Goal: Transaction & Acquisition: Purchase product/service

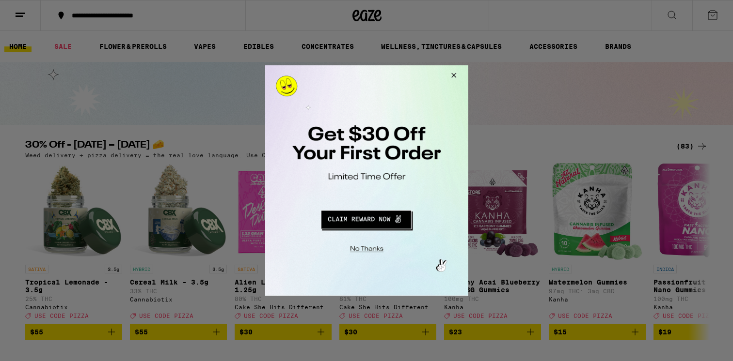
click at [536, 96] on div at bounding box center [366, 180] width 733 height 361
click at [385, 231] on div at bounding box center [366, 180] width 203 height 231
click at [385, 222] on button "Redirect to URL" at bounding box center [365, 218] width 169 height 23
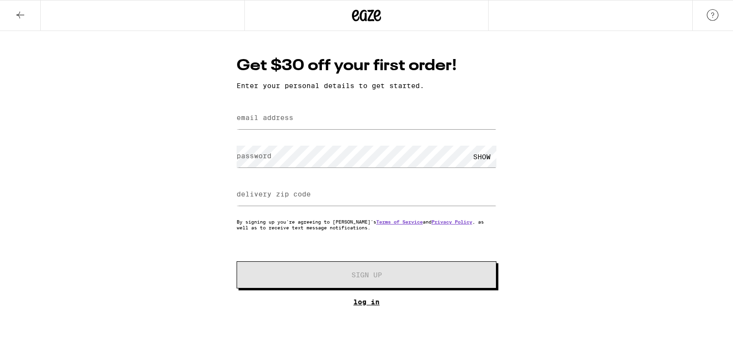
click at [364, 302] on link "Log In" at bounding box center [366, 302] width 260 height 8
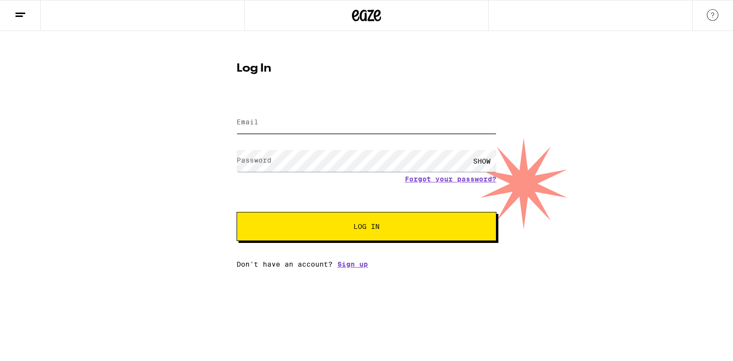
click at [272, 128] on input "Email" at bounding box center [366, 123] width 260 height 22
type input "sarahcwurster@gmail.com"
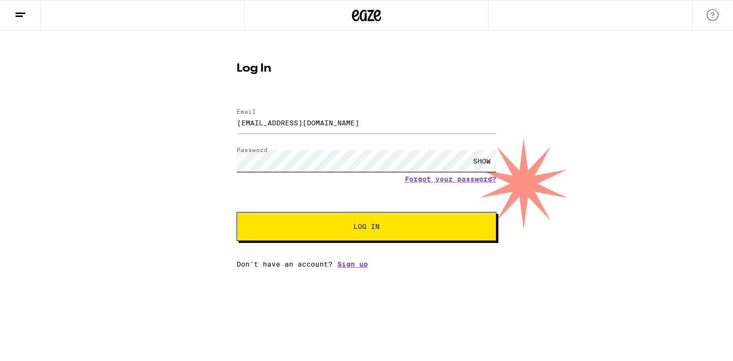
click at [236, 212] on button "Log In" at bounding box center [366, 226] width 260 height 29
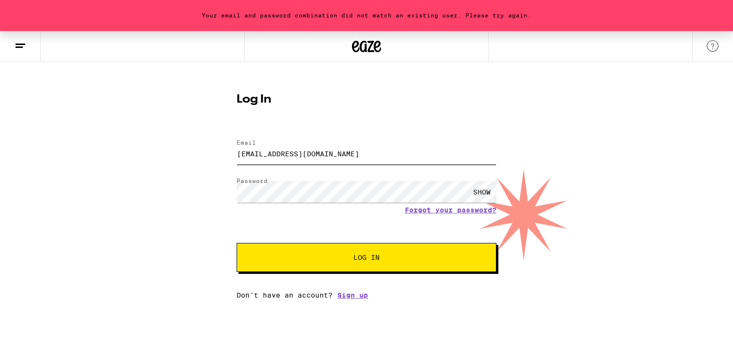
click at [307, 156] on input "sarahcwurster@gmail.com" at bounding box center [366, 154] width 260 height 22
click at [352, 295] on link "Sign up" at bounding box center [352, 296] width 31 height 8
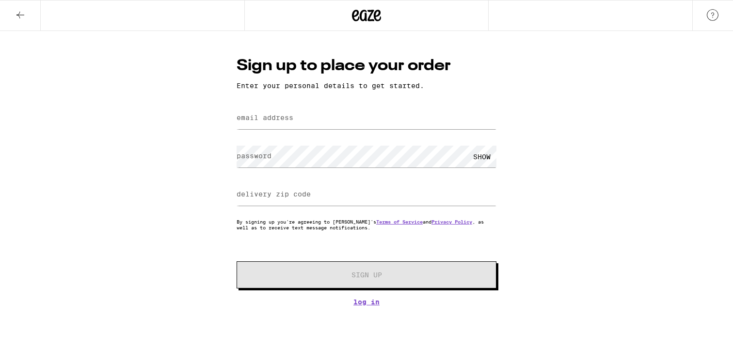
click at [240, 120] on label "email address" at bounding box center [264, 118] width 57 height 8
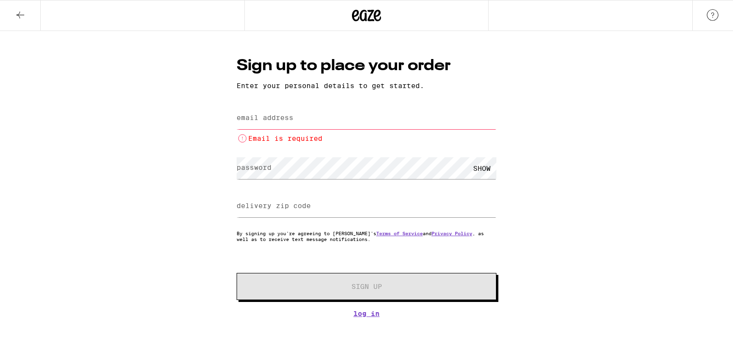
click at [281, 121] on label "email address" at bounding box center [264, 118] width 57 height 8
paste input "sarahcwurster@gmail.com"
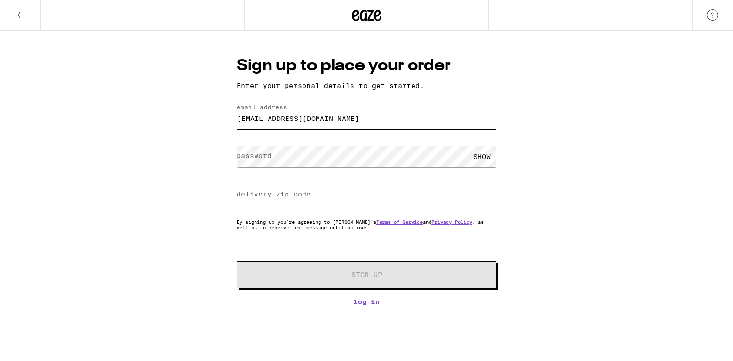
type input "sarahcwurster@gmail.com"
click at [164, 143] on div "Sign up to place your order Enter your personal details to get started. email a…" at bounding box center [366, 168] width 733 height 275
click at [269, 160] on label "password" at bounding box center [253, 156] width 35 height 8
click at [272, 194] on label "delivery zip code" at bounding box center [273, 194] width 74 height 8
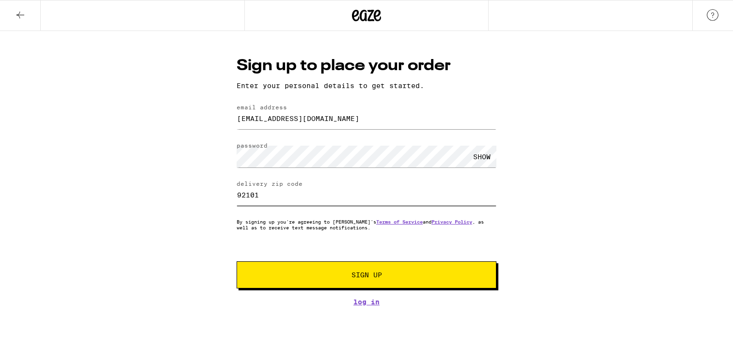
type input "92101"
click at [356, 270] on button "Sign Up" at bounding box center [366, 275] width 260 height 27
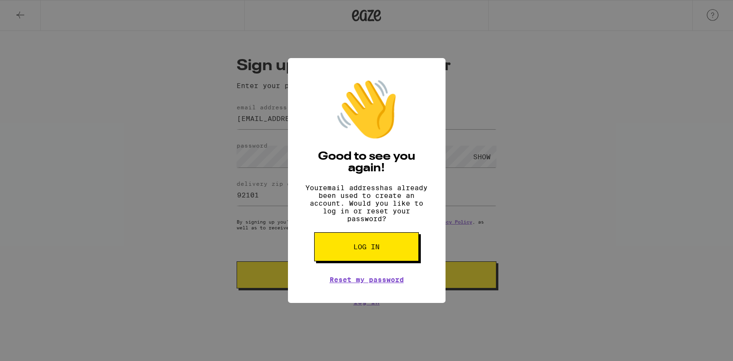
click at [368, 250] on span "Log in" at bounding box center [366, 247] width 26 height 7
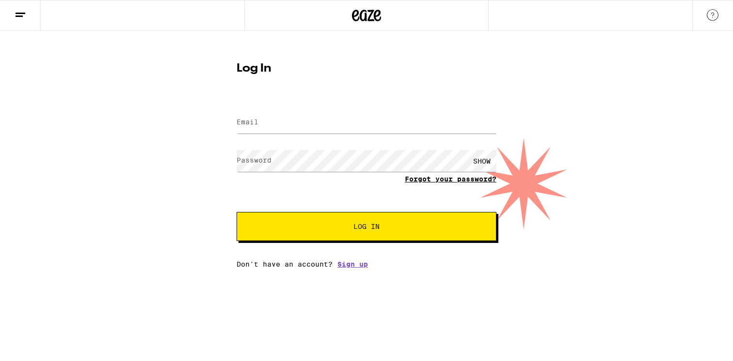
click at [456, 178] on link "Forgot your password?" at bounding box center [451, 179] width 92 height 8
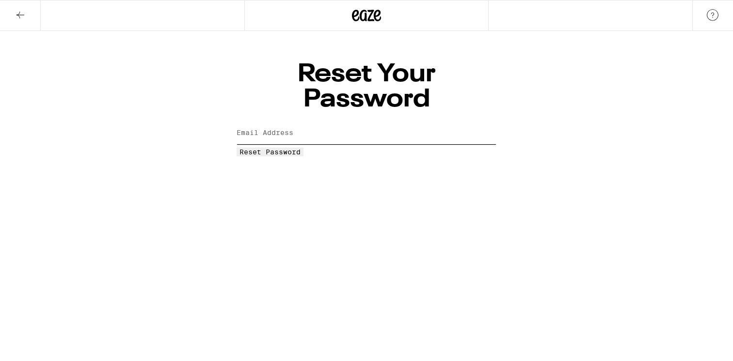
click at [286, 123] on input "Email Address" at bounding box center [366, 134] width 260 height 22
type input "sarahcwurster@gmail.com"
click at [303, 148] on button "Reset Password" at bounding box center [269, 152] width 67 height 9
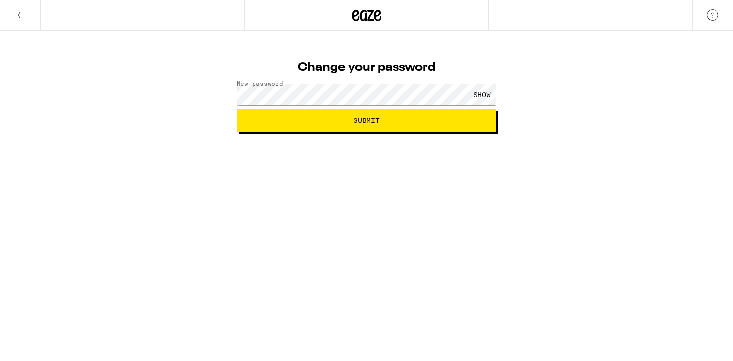
click at [474, 92] on div "SHOW" at bounding box center [481, 95] width 29 height 22
click at [370, 124] on span "Submit" at bounding box center [366, 120] width 26 height 7
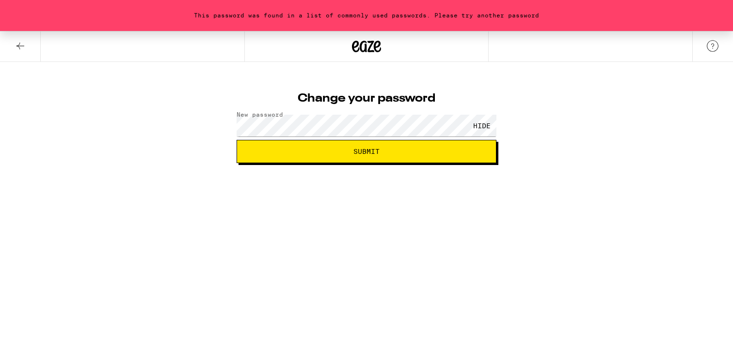
click at [299, 161] on button "Submit" at bounding box center [366, 151] width 260 height 23
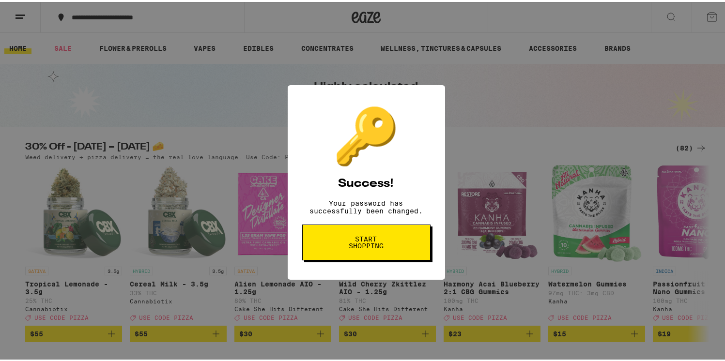
click at [0, 0] on span "Start shopping" at bounding box center [0, 0] width 0 height 0
click at [343, 251] on img "Open page for Wild Cherry Zkittlez AIO - 1.25g from Cake She Hits Different" at bounding box center [387, 211] width 97 height 97
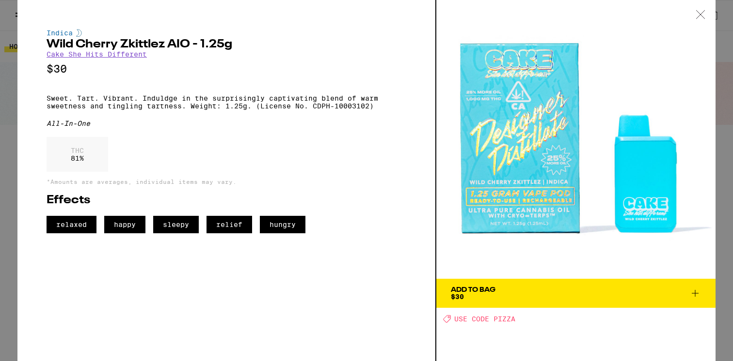
click at [696, 13] on icon at bounding box center [700, 14] width 10 height 9
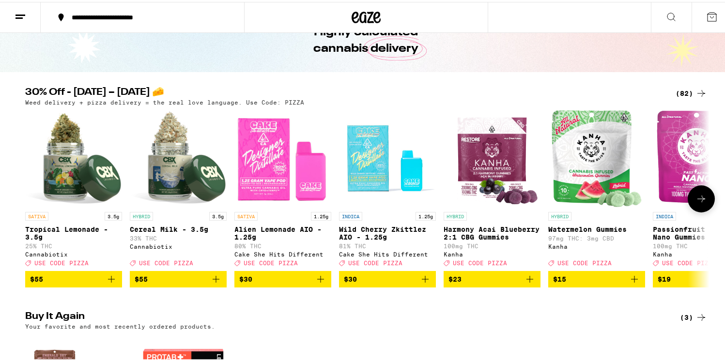
scroll to position [63, 0]
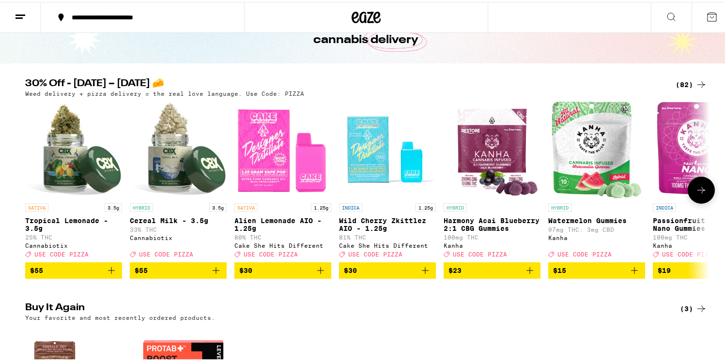
click at [701, 187] on icon at bounding box center [702, 189] width 12 height 12
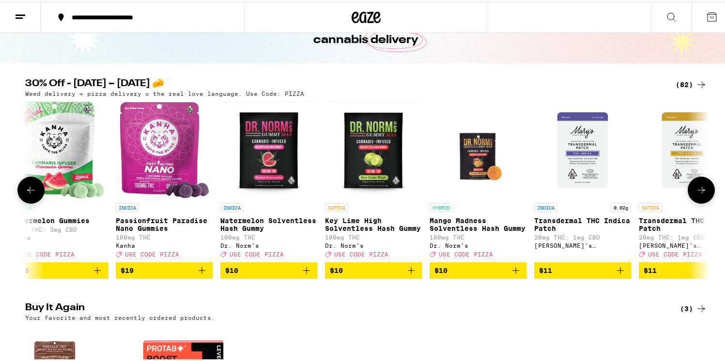
scroll to position [0, 577]
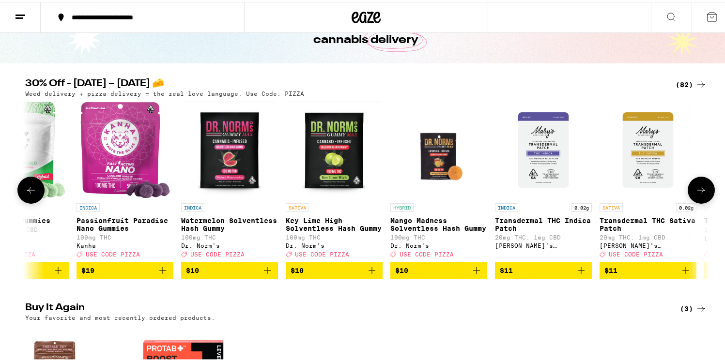
click at [703, 184] on button at bounding box center [701, 188] width 27 height 27
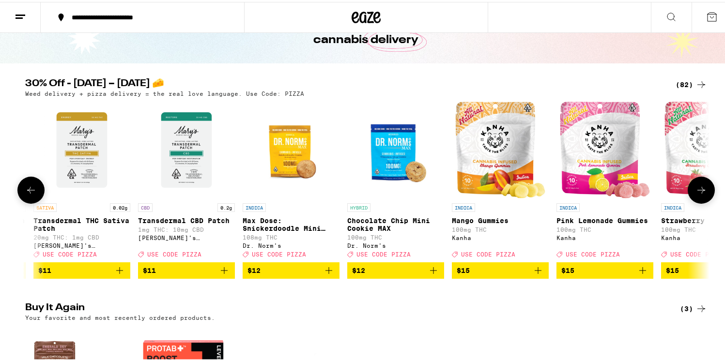
scroll to position [0, 1153]
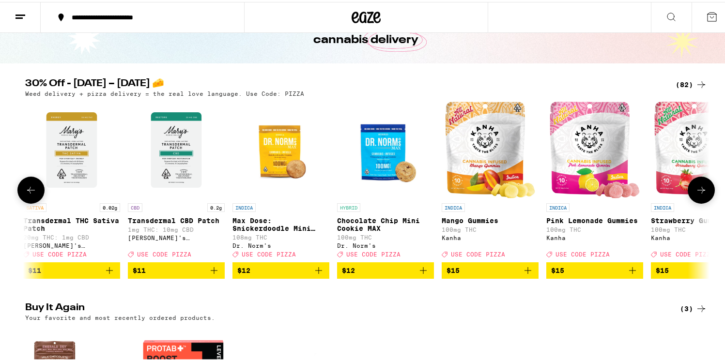
click at [702, 192] on icon at bounding box center [702, 189] width 12 height 12
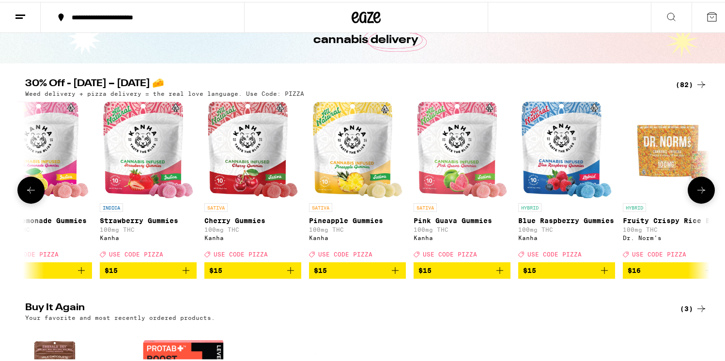
scroll to position [0, 1730]
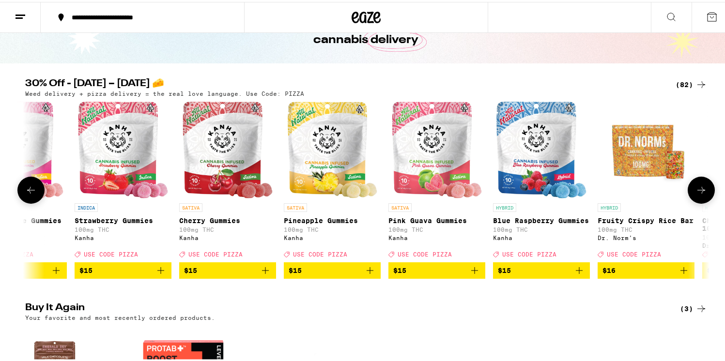
click at [701, 194] on icon at bounding box center [702, 189] width 12 height 12
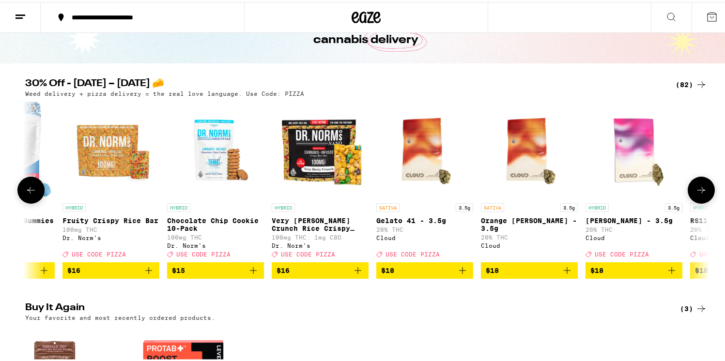
scroll to position [0, 2306]
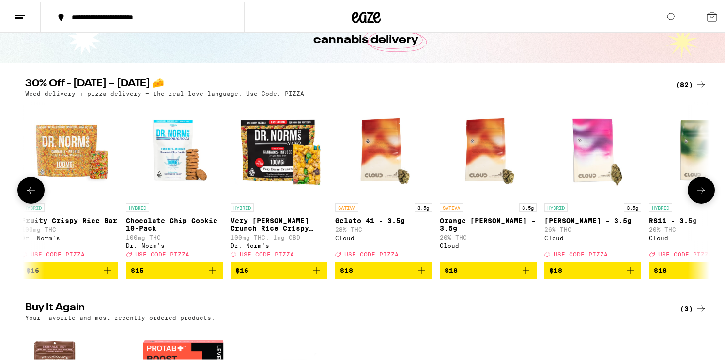
click at [699, 192] on icon at bounding box center [702, 188] width 8 height 7
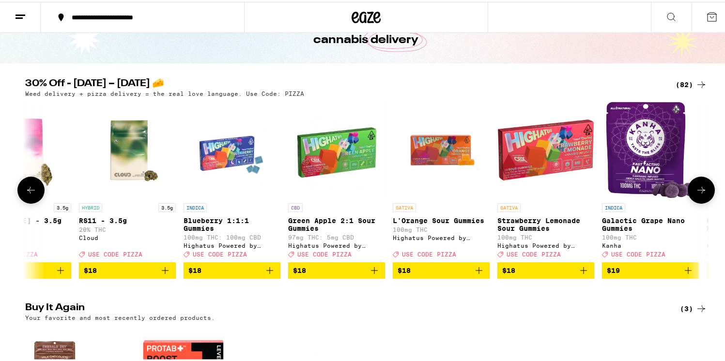
scroll to position [0, 2883]
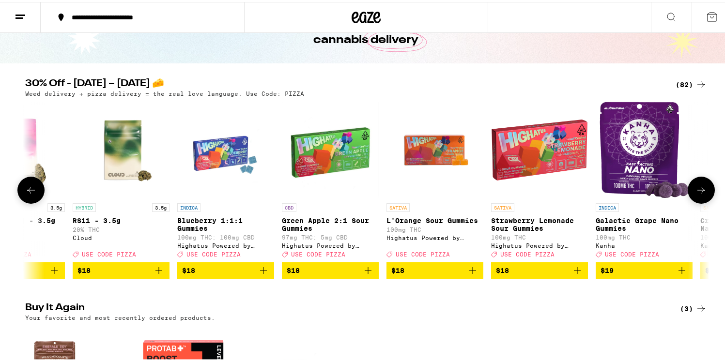
click at [259, 275] on icon "Add to bag" at bounding box center [264, 269] width 12 height 12
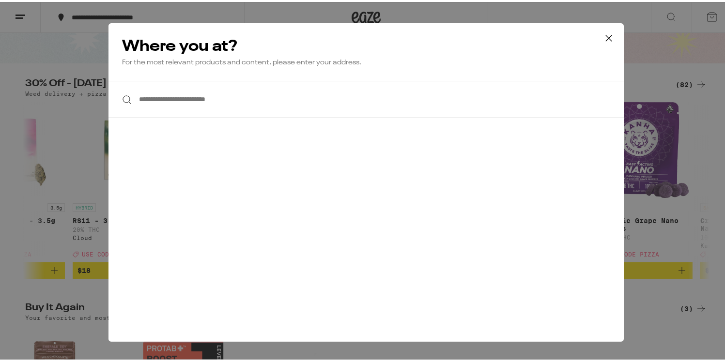
click at [258, 106] on input "**********" at bounding box center [367, 97] width 516 height 37
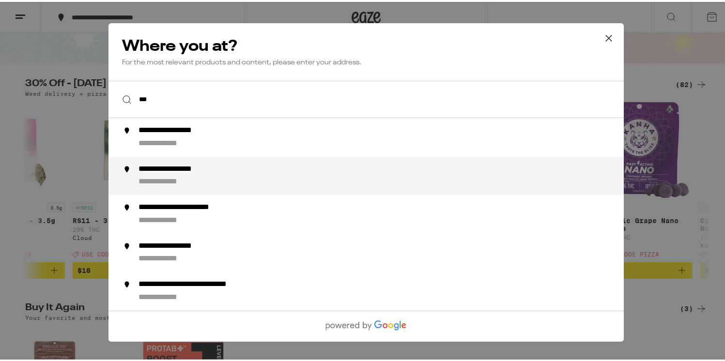
click at [239, 178] on div "**********" at bounding box center [386, 174] width 494 height 23
type input "**********"
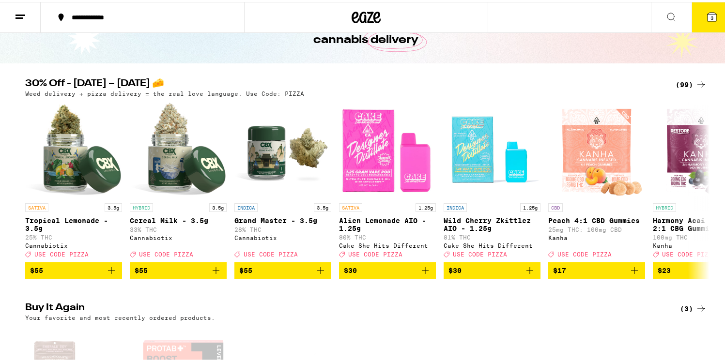
click at [708, 14] on icon at bounding box center [712, 15] width 9 height 9
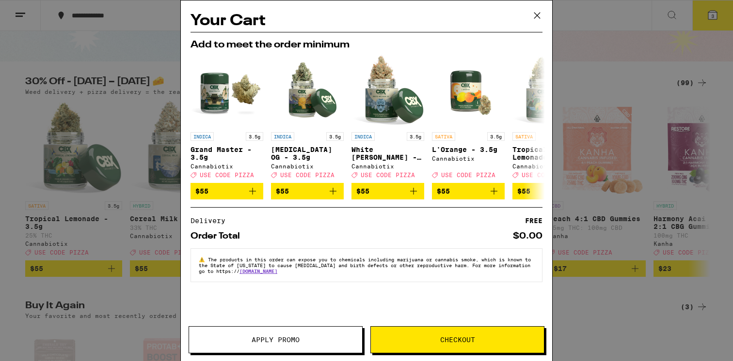
click at [540, 19] on icon at bounding box center [537, 15] width 15 height 15
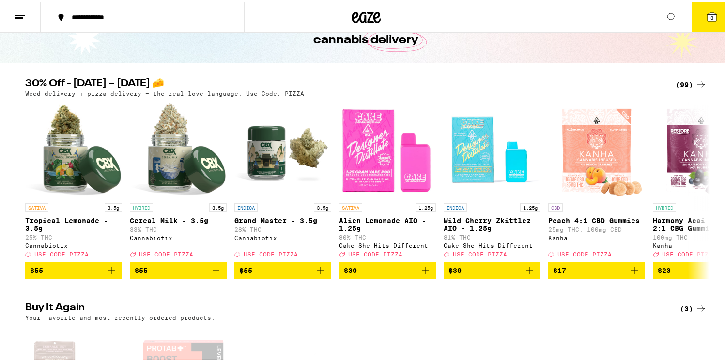
click at [691, 83] on div "(99)" at bounding box center [691, 83] width 31 height 12
click at [696, 80] on icon at bounding box center [702, 83] width 12 height 12
click at [698, 80] on icon at bounding box center [702, 83] width 12 height 12
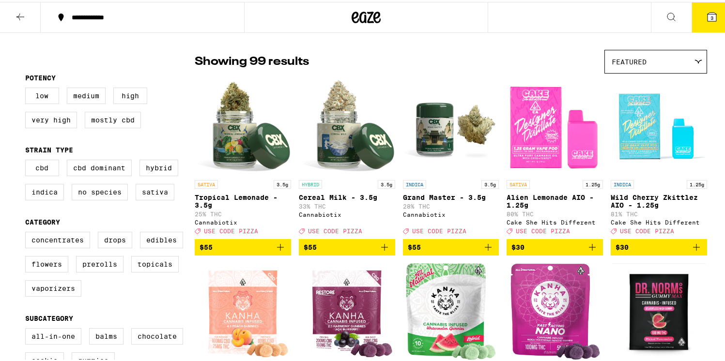
scroll to position [75, 0]
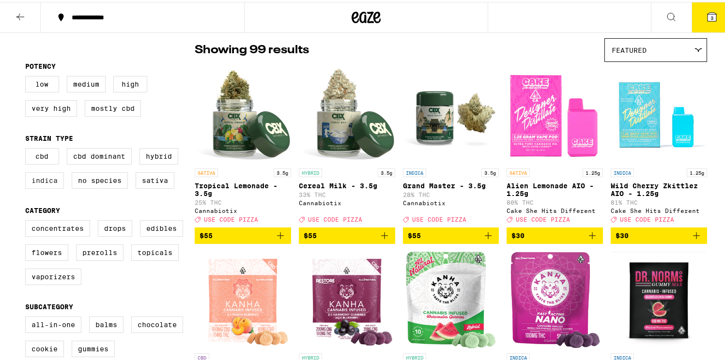
click at [50, 184] on label "Indica" at bounding box center [44, 179] width 39 height 16
click at [28, 148] on input "Indica" at bounding box center [27, 148] width 0 height 0
click at [50, 184] on label "Indica" at bounding box center [44, 179] width 39 height 16
click at [28, 148] on input "Indica" at bounding box center [27, 148] width 0 height 0
click at [51, 183] on label "Indica" at bounding box center [44, 179] width 39 height 16
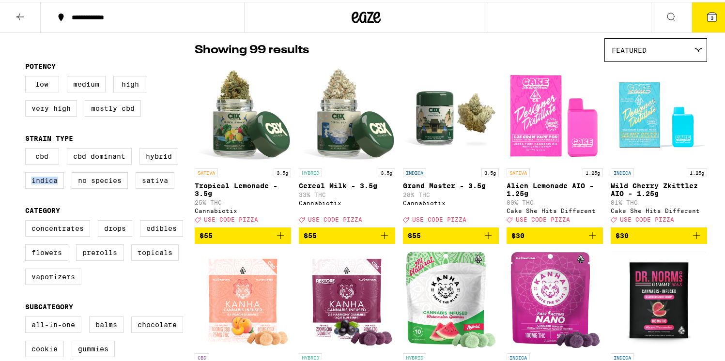
click at [28, 148] on input "Indica" at bounding box center [27, 148] width 0 height 0
checkbox input "true"
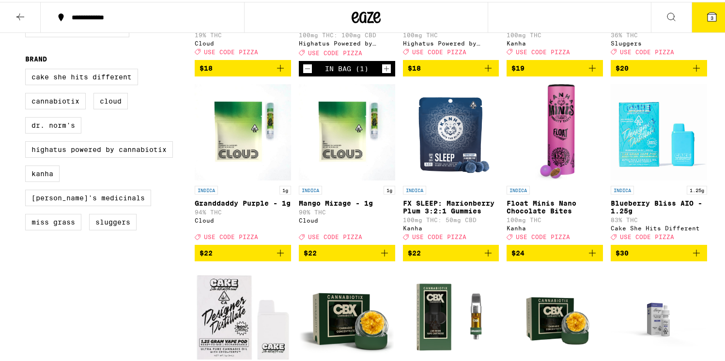
scroll to position [639, 0]
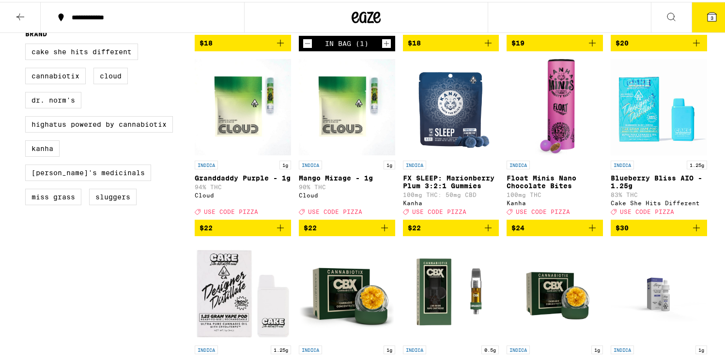
click at [484, 232] on icon "Add to bag" at bounding box center [489, 226] width 12 height 12
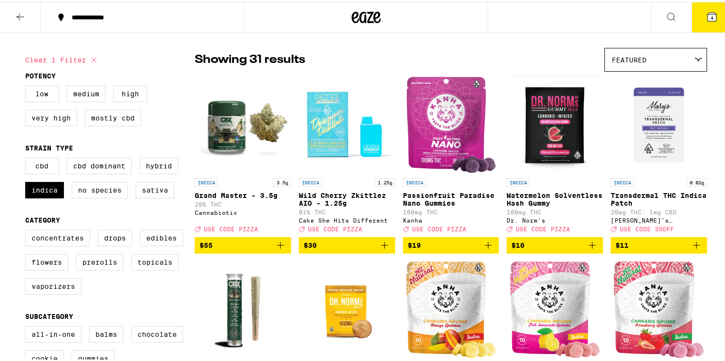
scroll to position [0, 0]
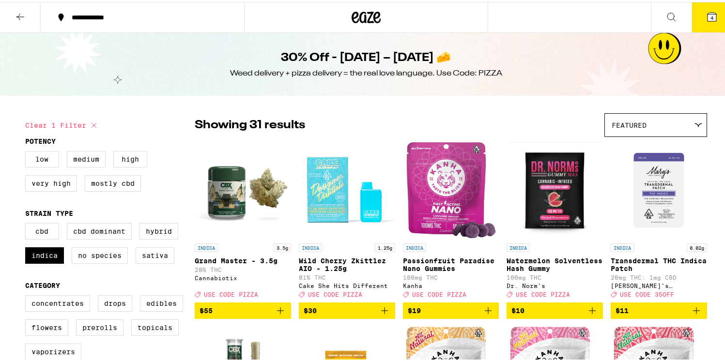
click at [357, 11] on icon at bounding box center [366, 15] width 29 height 17
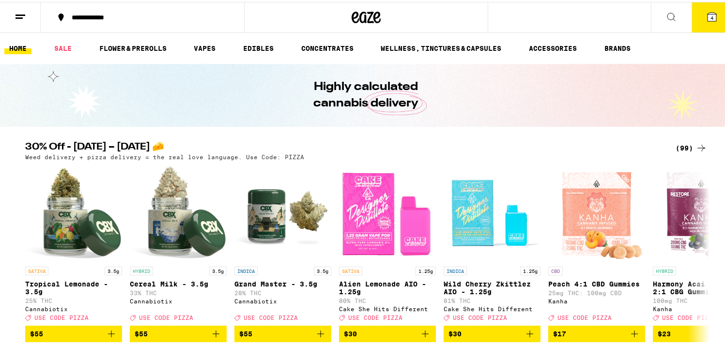
click at [139, 232] on img "Open page for Cereal Milk - 3.5g from Cannabiotix" at bounding box center [178, 211] width 97 height 97
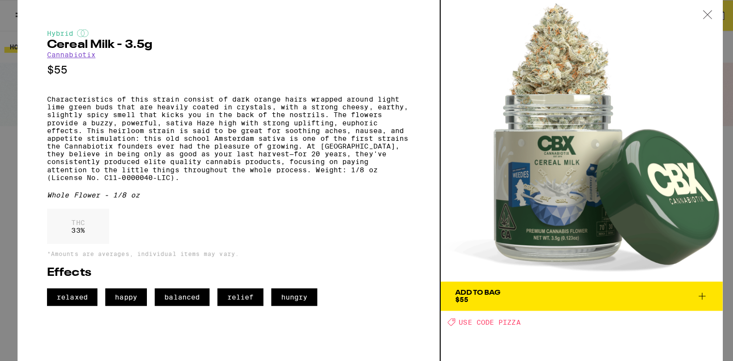
scroll to position [338, 0]
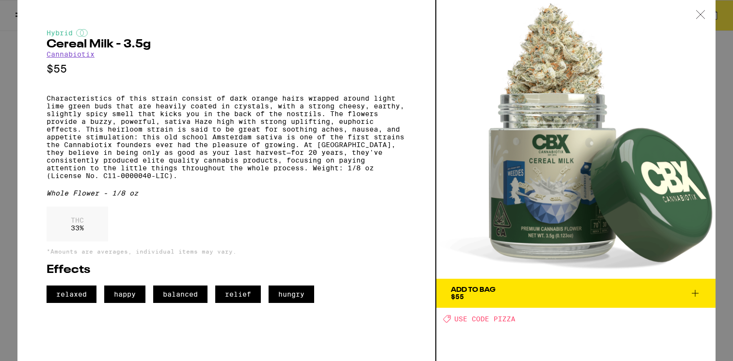
click at [704, 13] on icon at bounding box center [700, 14] width 10 height 9
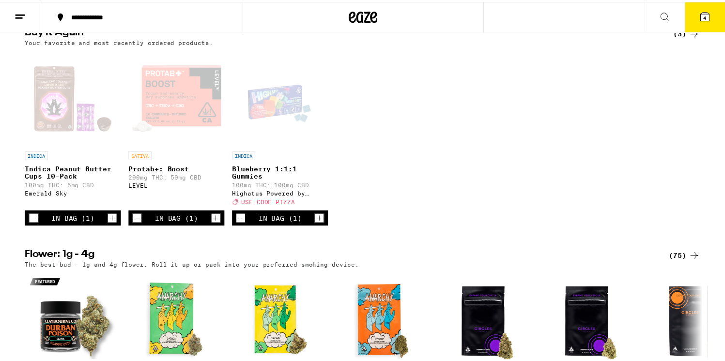
scroll to position [67, 0]
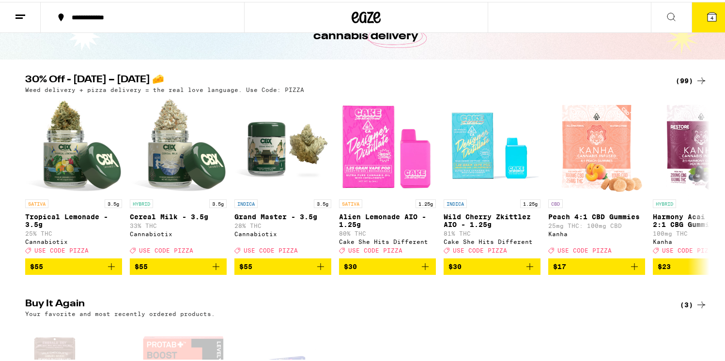
click at [710, 22] on button "4" at bounding box center [712, 15] width 41 height 30
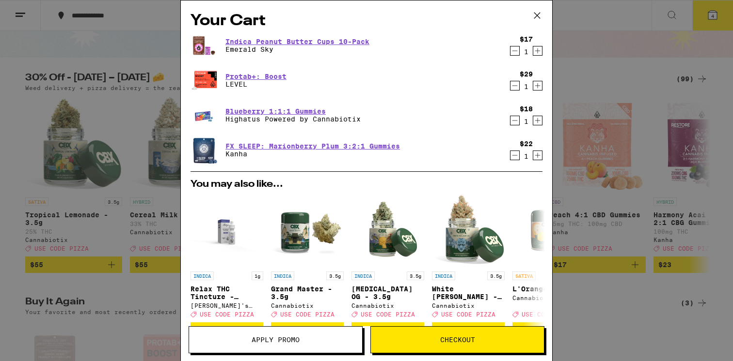
click at [510, 85] on icon "Decrement" at bounding box center [514, 86] width 9 height 12
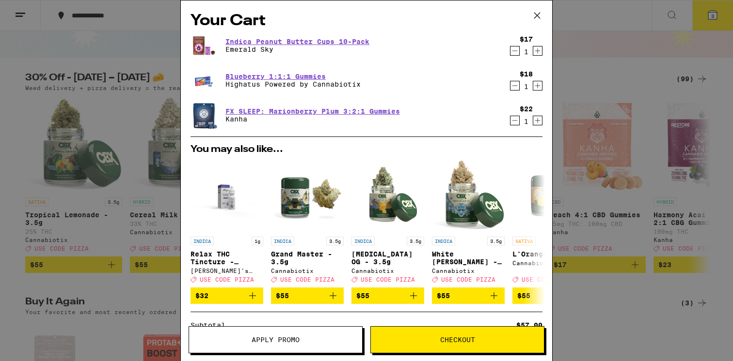
click at [589, 55] on div "Your Cart Indica Peanut Butter Cups 10-Pack Emerald Sky $17 1 Blueberry 1:1:1 G…" at bounding box center [366, 180] width 733 height 361
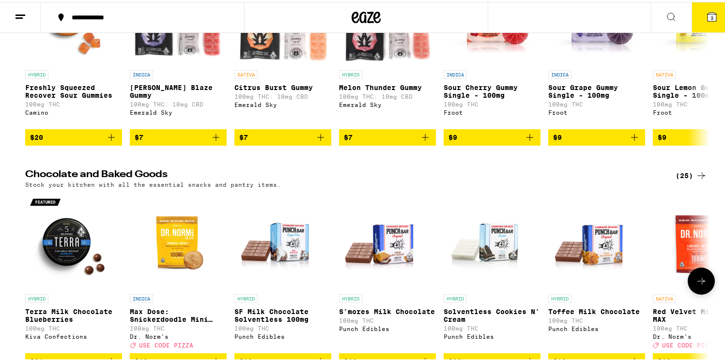
scroll to position [2649, 0]
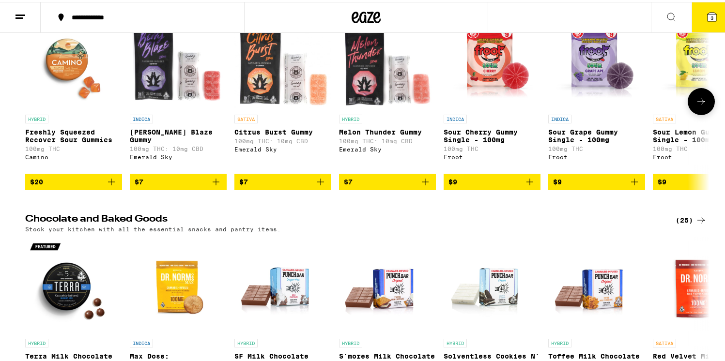
click at [697, 106] on icon at bounding box center [702, 100] width 12 height 12
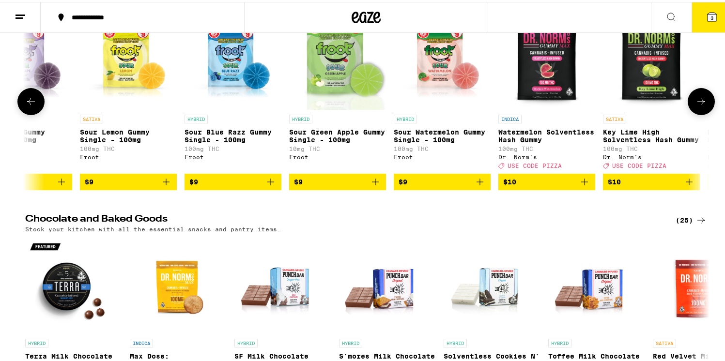
scroll to position [0, 577]
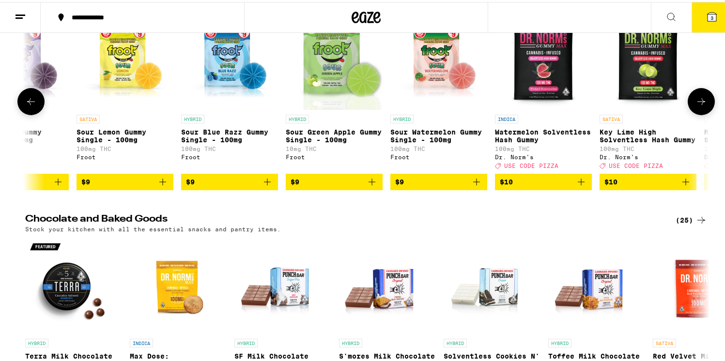
click at [697, 106] on icon at bounding box center [702, 100] width 12 height 12
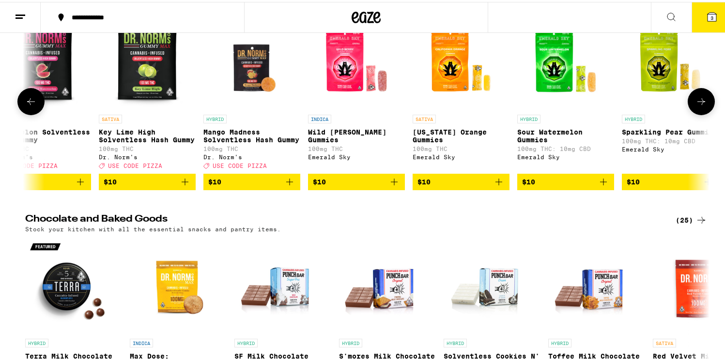
scroll to position [0, 1153]
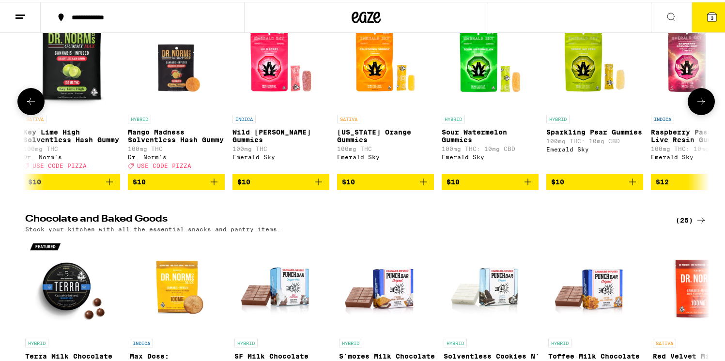
click at [697, 106] on icon at bounding box center [702, 100] width 12 height 12
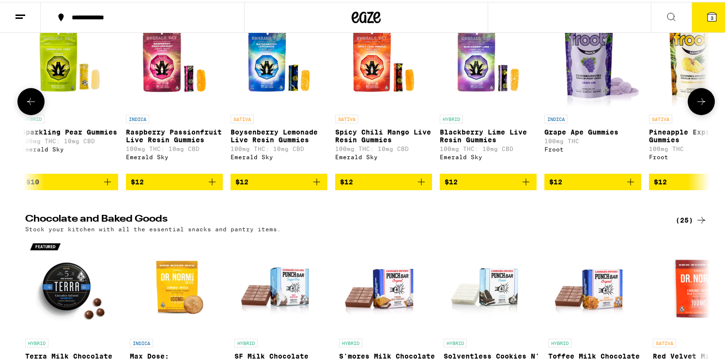
scroll to position [0, 1730]
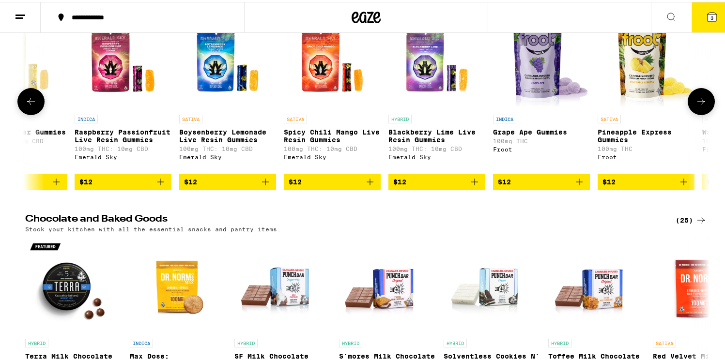
click at [697, 106] on icon at bounding box center [702, 100] width 12 height 12
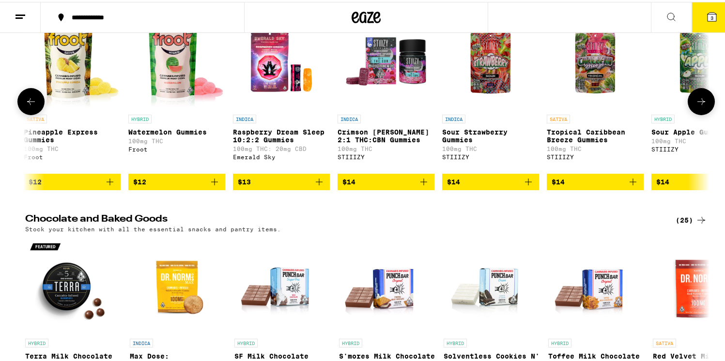
scroll to position [0, 2306]
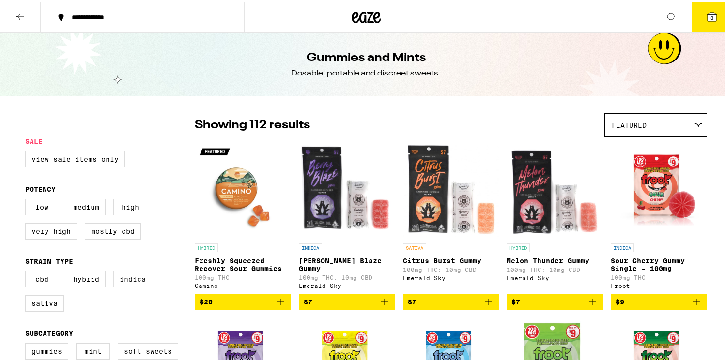
click at [116, 283] on label "Indica" at bounding box center [132, 277] width 39 height 16
click at [28, 271] on input "Indica" at bounding box center [27, 271] width 0 height 0
checkbox input "true"
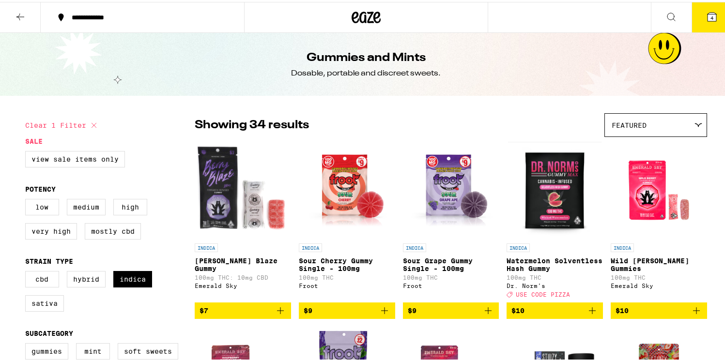
click at [703, 29] on button "4" at bounding box center [712, 15] width 41 height 30
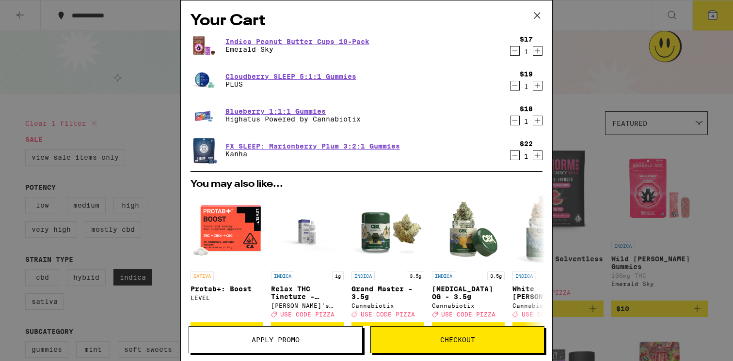
click at [287, 343] on span "Apply Promo" at bounding box center [275, 340] width 48 height 7
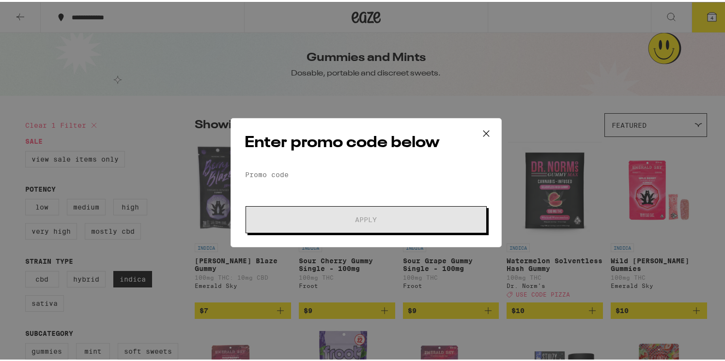
click at [286, 164] on div "Enter promo code below Promo Code Apply" at bounding box center [366, 180] width 271 height 129
click at [268, 166] on input "Promo Code" at bounding box center [366, 173] width 243 height 15
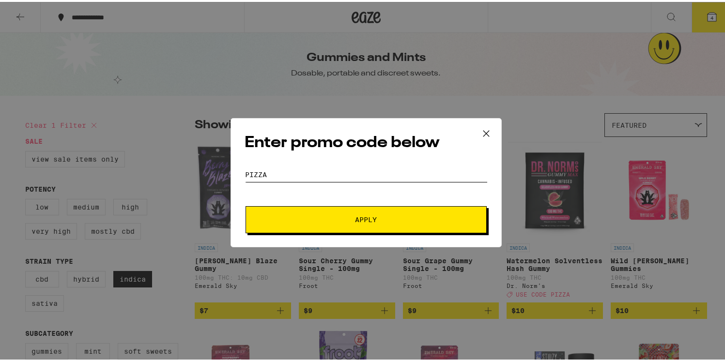
type input "pizza"
click at [294, 212] on button "Apply" at bounding box center [366, 217] width 241 height 27
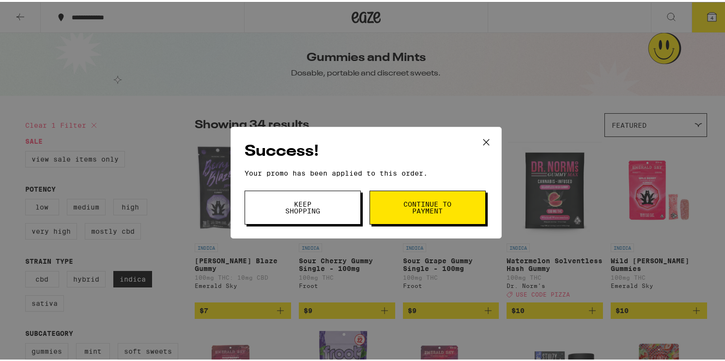
click at [702, 18] on div "Success! Your promo has been applied to this order. Promo Code pizza Keep Shopp…" at bounding box center [366, 180] width 733 height 361
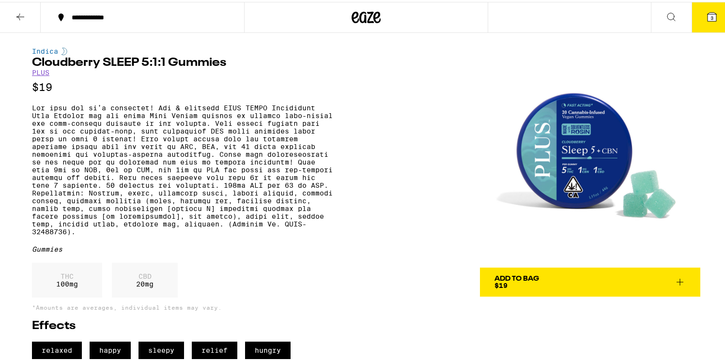
click at [680, 282] on icon at bounding box center [680, 281] width 12 height 12
